Goal: Information Seeking & Learning: Learn about a topic

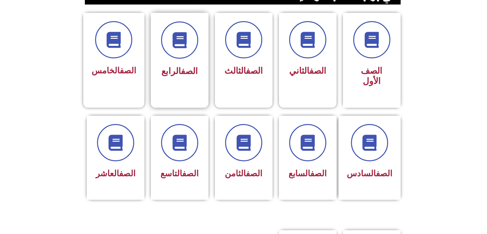
scroll to position [160, 0]
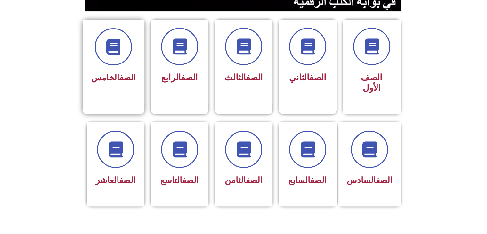
click at [106, 76] on span "الصف الخامس" at bounding box center [113, 78] width 44 height 10
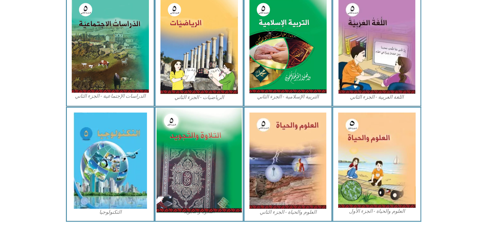
scroll to position [339, 0]
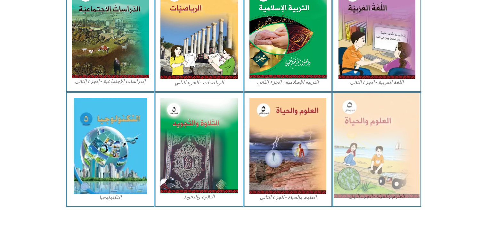
click at [389, 123] on img at bounding box center [376, 145] width 85 height 105
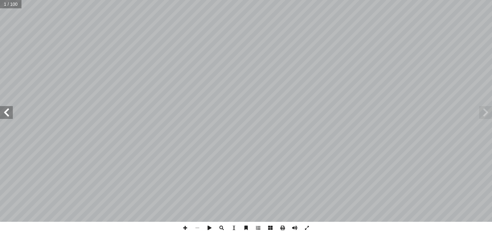
click at [10, 111] on span at bounding box center [6, 112] width 13 height 13
click at [9, 111] on span at bounding box center [6, 112] width 13 height 13
click at [9, 110] on span at bounding box center [6, 112] width 13 height 13
click at [5, 111] on span at bounding box center [6, 112] width 13 height 13
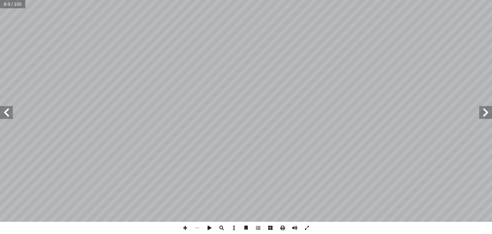
click at [5, 111] on span at bounding box center [6, 112] width 13 height 13
click at [491, 108] on span at bounding box center [485, 112] width 13 height 13
click at [5, 113] on span at bounding box center [6, 112] width 13 height 13
click at [7, 112] on span at bounding box center [6, 112] width 13 height 13
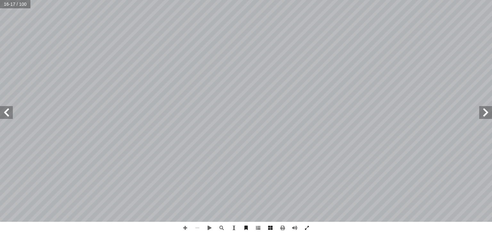
click at [491, 116] on span at bounding box center [485, 112] width 13 height 13
click at [486, 108] on span at bounding box center [485, 112] width 13 height 13
click at [7, 108] on span at bounding box center [6, 112] width 13 height 13
click at [184, 222] on span at bounding box center [185, 227] width 12 height 12
click at [240, 58] on html "الصفحة الرئيسية الصف الأول الصف الثاني الصف الثالث الصف الرابع الصف الخامس الصف…" at bounding box center [246, 29] width 492 height 58
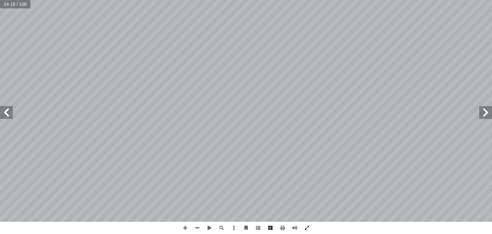
click at [11, 111] on span at bounding box center [6, 112] width 13 height 13
click at [201, 226] on span at bounding box center [197, 227] width 12 height 12
click at [184, 226] on span at bounding box center [185, 227] width 12 height 12
click at [224, 58] on html "الصفحة الرئيسية الصف الأول الصف الثاني الصف الثالث الصف الرابع الصف الخامس الصف…" at bounding box center [246, 29] width 492 height 58
click at [191, 226] on span at bounding box center [197, 227] width 12 height 12
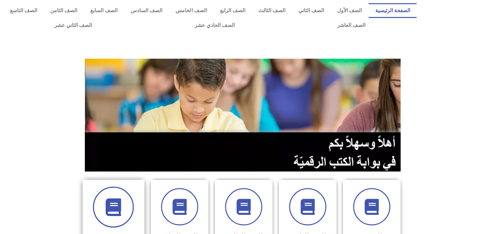
click at [111, 201] on icon at bounding box center [114, 207] width 18 height 18
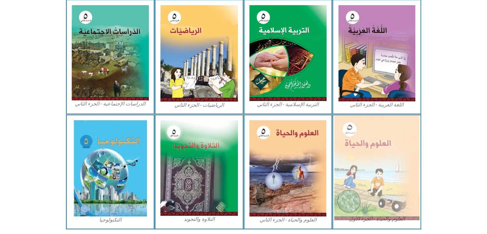
scroll to position [307, 0]
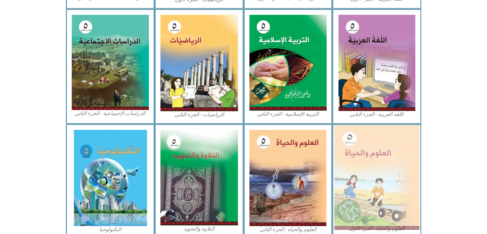
click at [365, 141] on img at bounding box center [376, 177] width 85 height 105
click at [384, 134] on img at bounding box center [376, 177] width 85 height 105
click at [366, 161] on img at bounding box center [376, 177] width 85 height 105
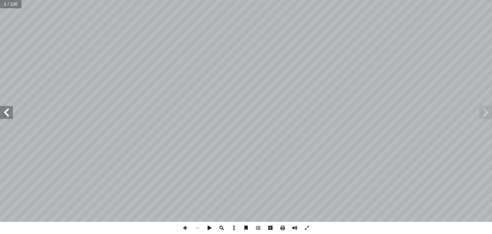
click at [5, 114] on span at bounding box center [6, 112] width 13 height 13
click at [6, 112] on span at bounding box center [6, 112] width 13 height 13
click at [9, 109] on span at bounding box center [6, 112] width 13 height 13
click at [9, 108] on span at bounding box center [6, 112] width 13 height 13
click at [10, 108] on span at bounding box center [6, 112] width 13 height 13
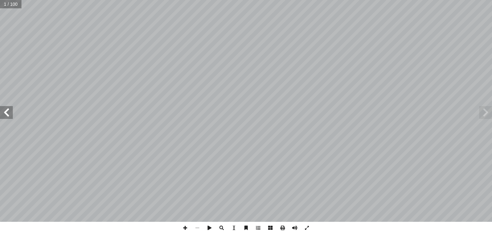
click at [10, 108] on span at bounding box center [6, 112] width 13 height 13
click at [10, 107] on span at bounding box center [6, 112] width 13 height 13
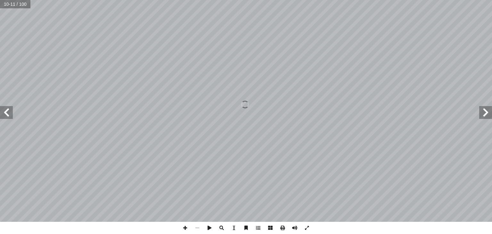
click at [10, 107] on span at bounding box center [6, 112] width 13 height 13
click at [197, 227] on span at bounding box center [197, 227] width 12 height 12
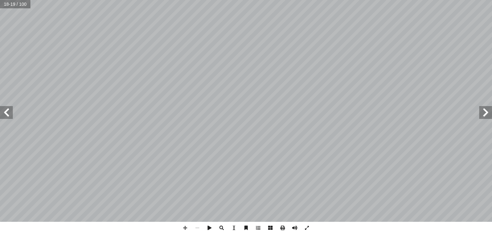
click at [489, 107] on span at bounding box center [485, 112] width 13 height 13
click at [188, 228] on span at bounding box center [185, 227] width 12 height 12
click at [322, 58] on html "الصفحة الرئيسية الصف الأول الصف الثاني الصف الثالث الصف الرابع الصف الخامس الصف…" at bounding box center [246, 29] width 492 height 58
